Goal: Find specific page/section: Find specific page/section

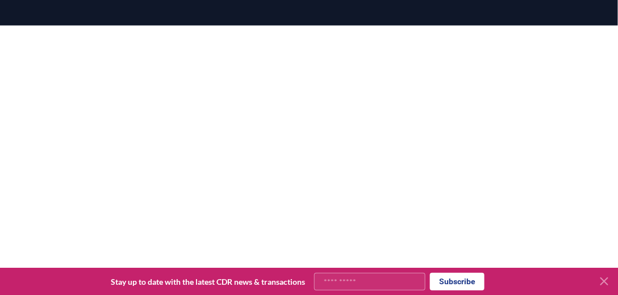
scroll to position [118, 0]
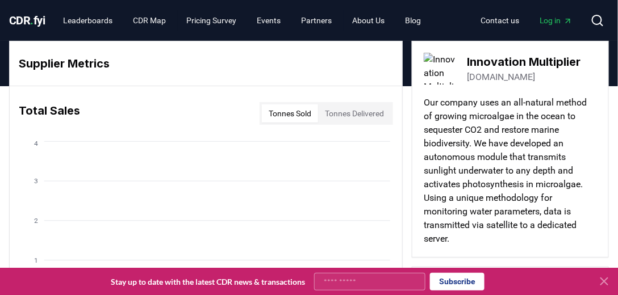
drag, startPoint x: 542, startPoint y: 77, endPoint x: 466, endPoint y: 77, distance: 76.7
click at [466, 77] on div "Innovation Multiplier [DOMAIN_NAME]" at bounding box center [510, 69] width 173 height 32
copy link "[DOMAIN_NAME]"
